Goal: Find specific page/section: Find specific page/section

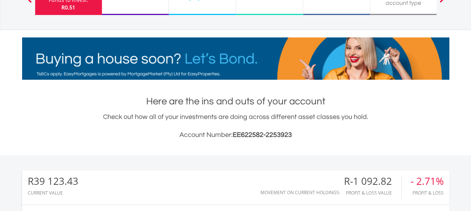
scroll to position [62, 0]
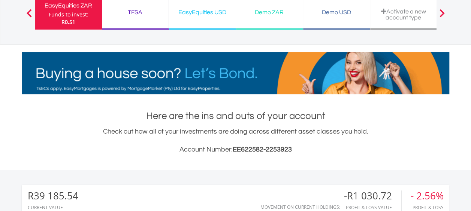
scroll to position [72, 142]
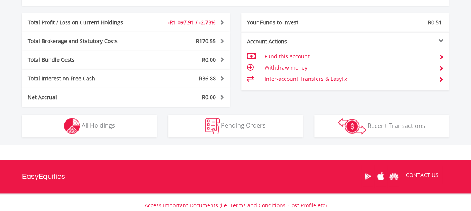
scroll to position [399, 0]
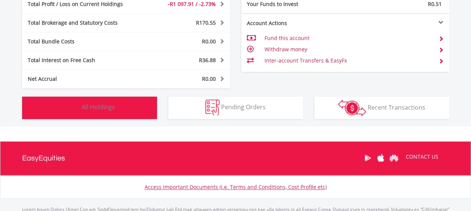
click at [96, 106] on span "All Holdings" at bounding box center [98, 107] width 33 height 8
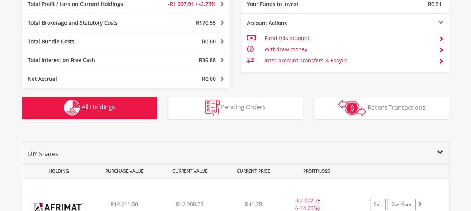
scroll to position [540, 0]
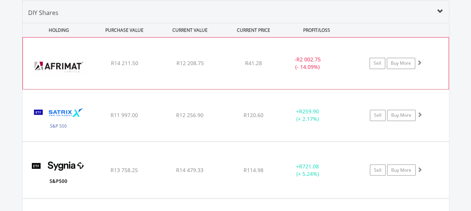
click at [227, 76] on div "﻿ Afrimat Limited R14 211.50 R12 208.75 R41.28 - R2 002.75 (- 14.09%) Sell Buy …" at bounding box center [235, 63] width 425 height 52
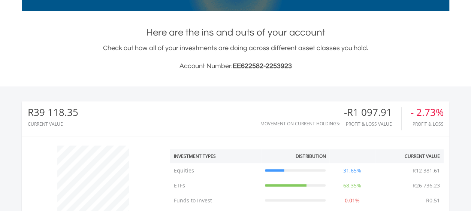
scroll to position [53, 0]
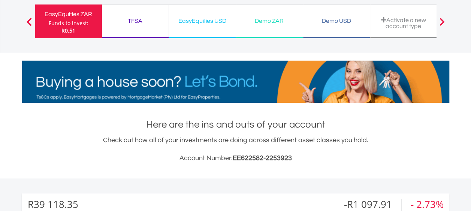
click at [137, 20] on div "TFSA" at bounding box center [135, 21] width 58 height 10
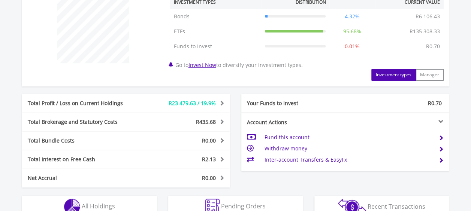
scroll to position [374, 0]
